Goal: Transaction & Acquisition: Obtain resource

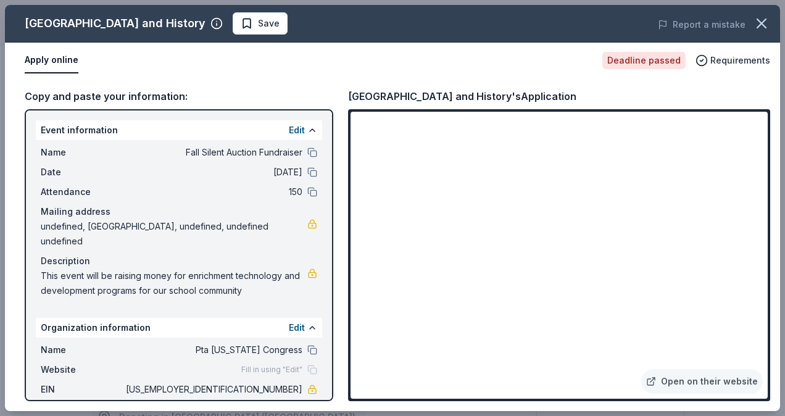
scroll to position [354, 0]
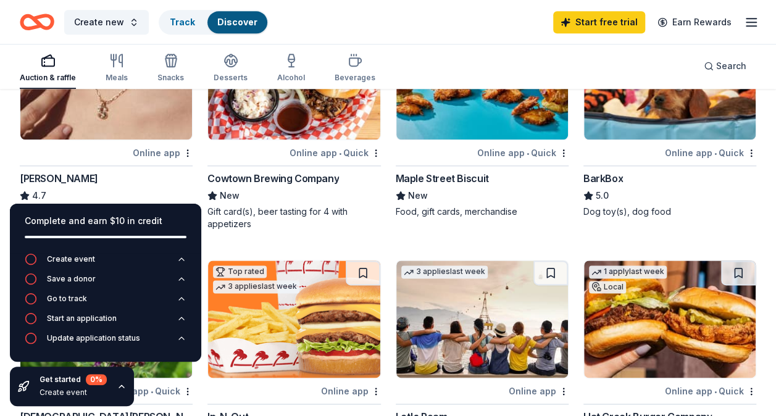
scroll to position [640, 0]
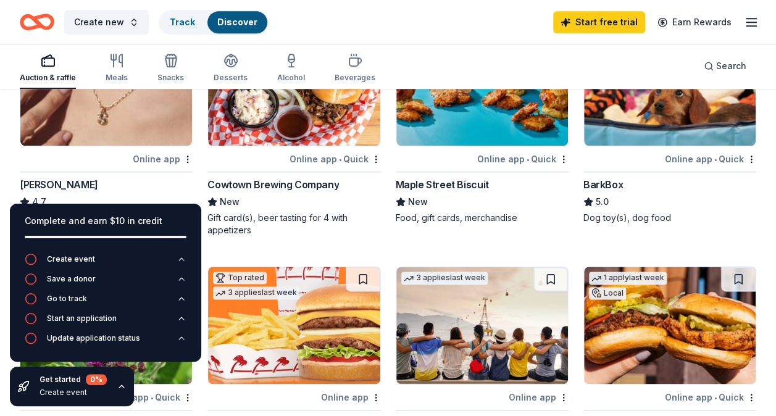
click at [120, 221] on div "Complete and earn $10 in credit" at bounding box center [106, 220] width 162 height 15
click at [117, 146] on div "Top rated 10 applies last week Online app Kendra Scott 4.7 Jewelry products, ho…" at bounding box center [106, 132] width 173 height 209
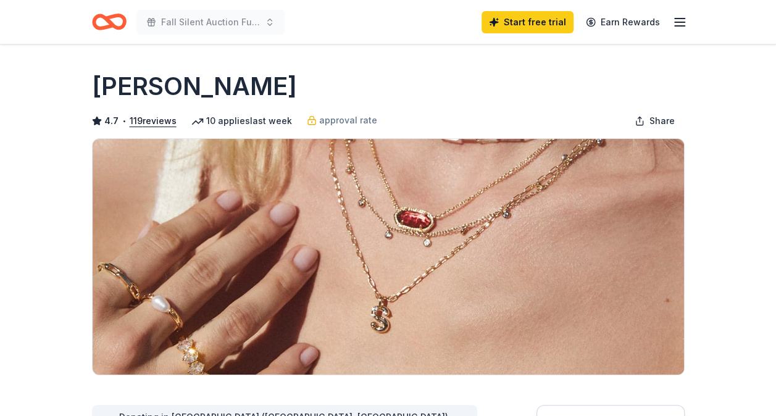
drag, startPoint x: 0, startPoint y: 99, endPoint x: 0, endPoint y: 176, distance: 77.1
click at [0, 176] on html "Fall Silent Auction Fundraiser Start free trial Earn Rewards Deadline passed Sh…" at bounding box center [388, 208] width 776 height 416
